Goal: Transaction & Acquisition: Purchase product/service

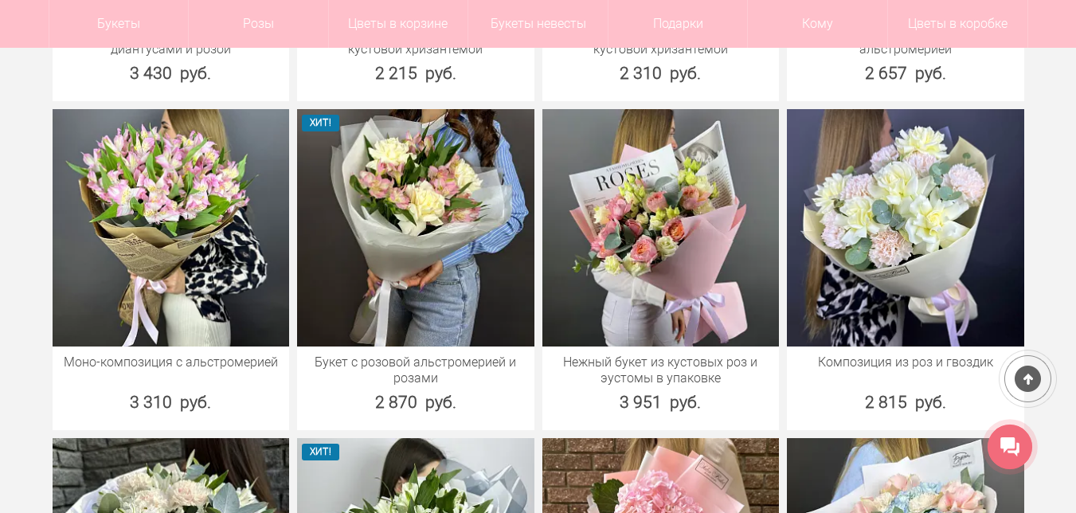
scroll to position [1673, 0]
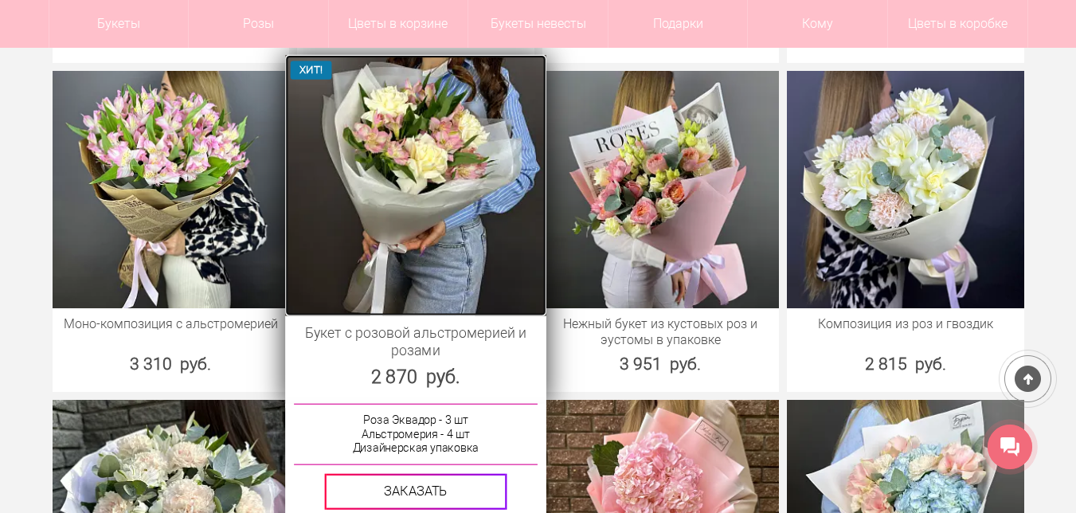
click at [414, 241] on img at bounding box center [415, 185] width 260 height 260
click at [430, 221] on img at bounding box center [415, 185] width 260 height 260
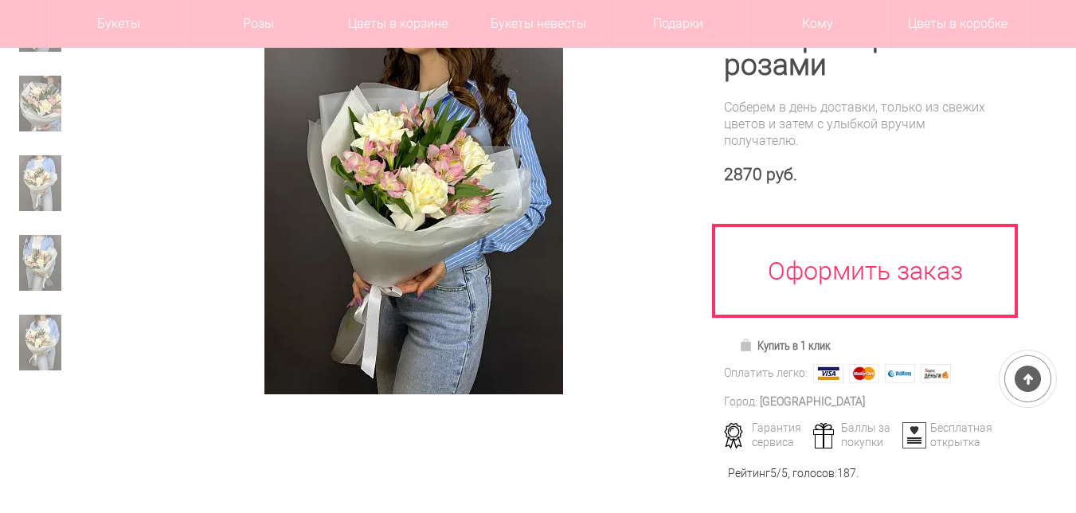
scroll to position [239, 0]
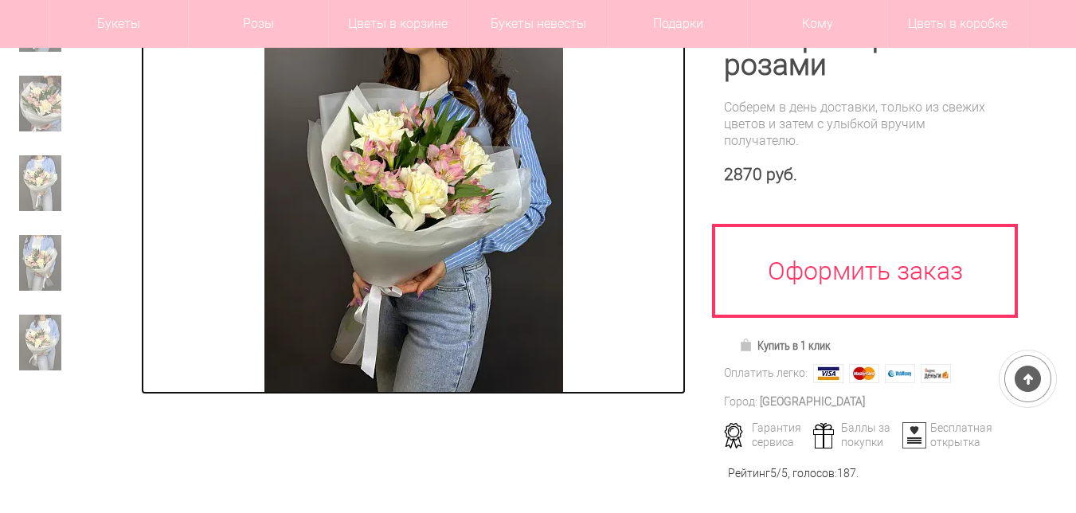
click at [409, 217] on img at bounding box center [413, 195] width 299 height 398
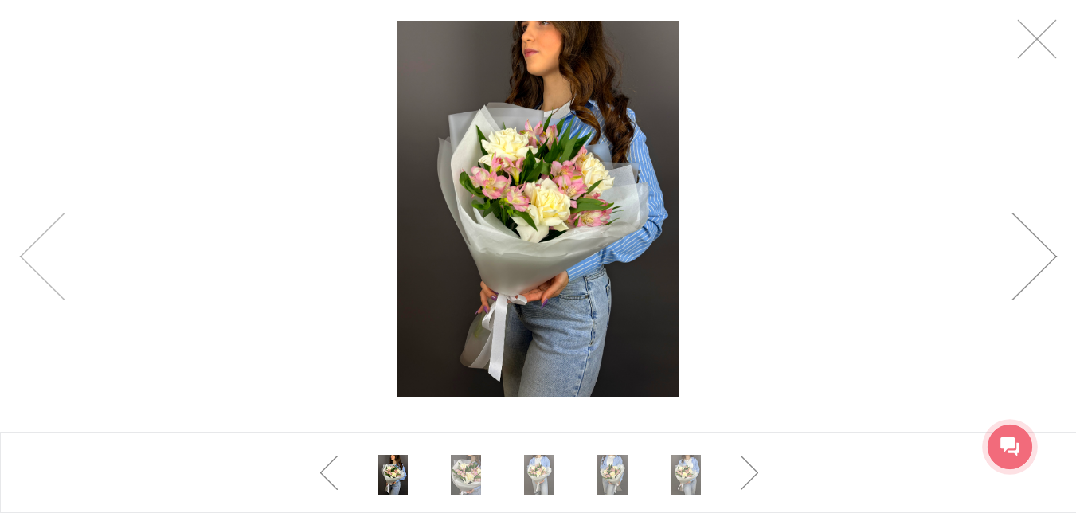
click at [1016, 264] on link at bounding box center [1034, 257] width 45 height 88
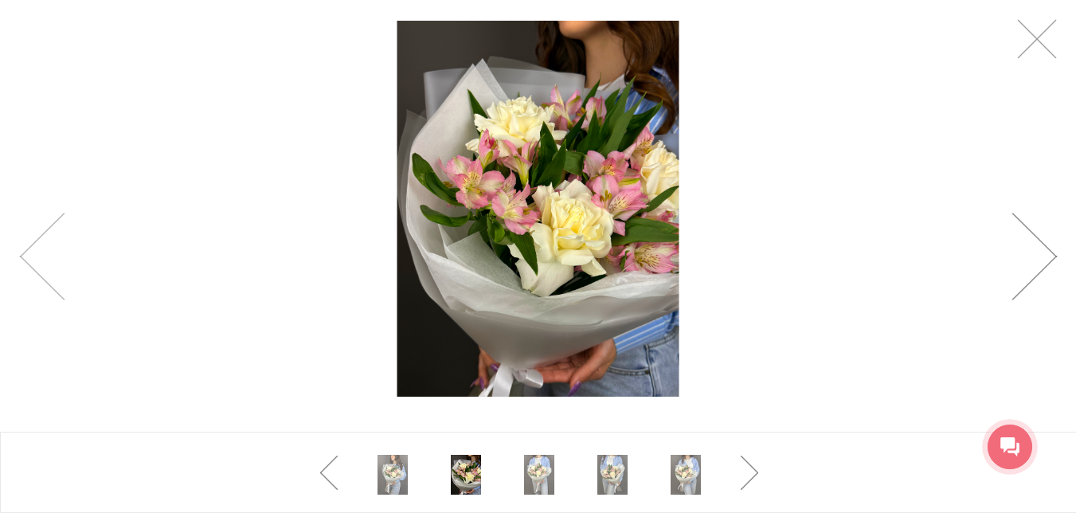
click at [1015, 264] on link at bounding box center [1034, 257] width 45 height 88
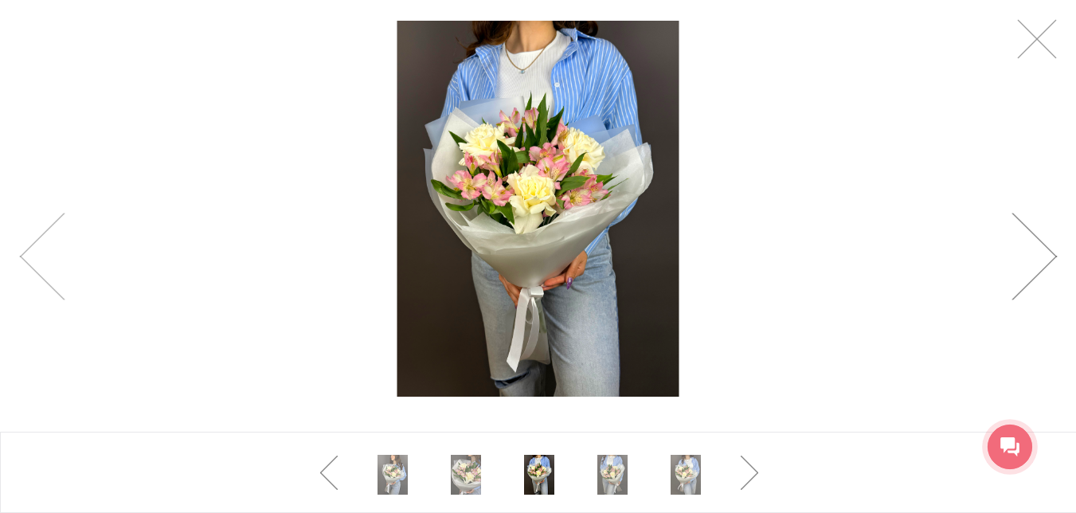
click at [1015, 264] on link at bounding box center [1034, 257] width 45 height 88
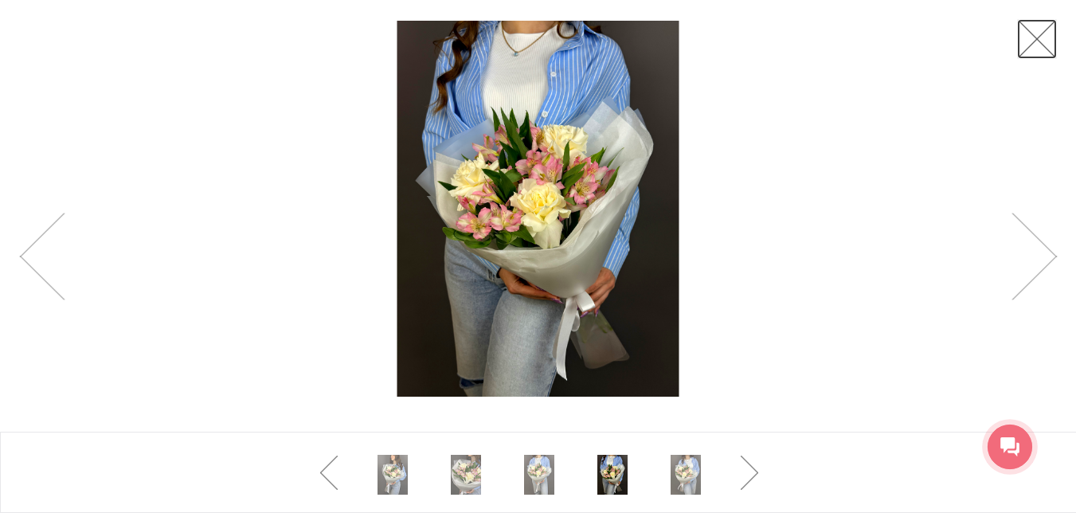
click at [1043, 51] on link at bounding box center [1037, 39] width 40 height 40
